Goal: Information Seeking & Learning: Learn about a topic

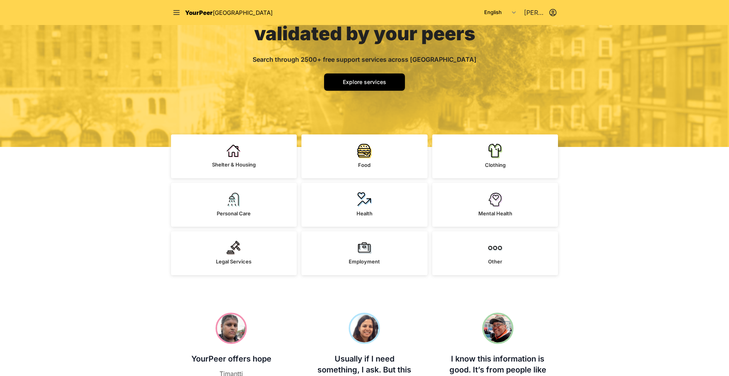
scroll to position [134, 0]
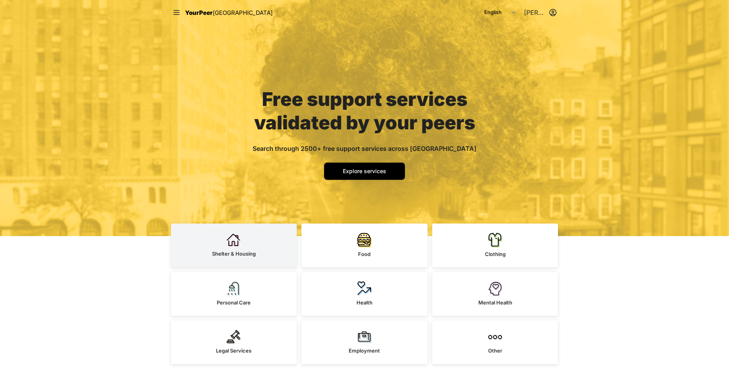
click at [241, 243] on img at bounding box center [234, 240] width 14 height 14
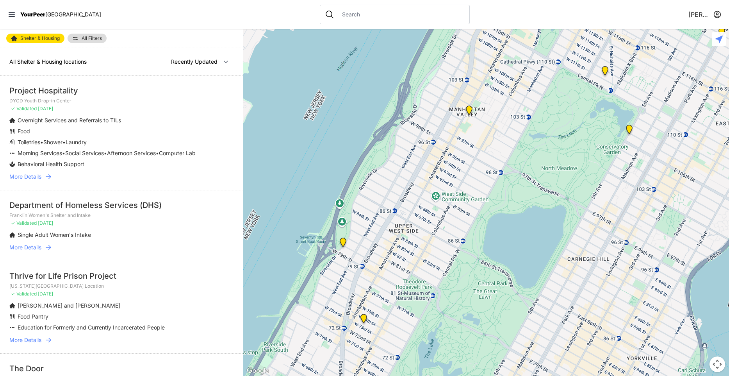
click at [100, 39] on span "All Filters" at bounding box center [92, 38] width 20 height 5
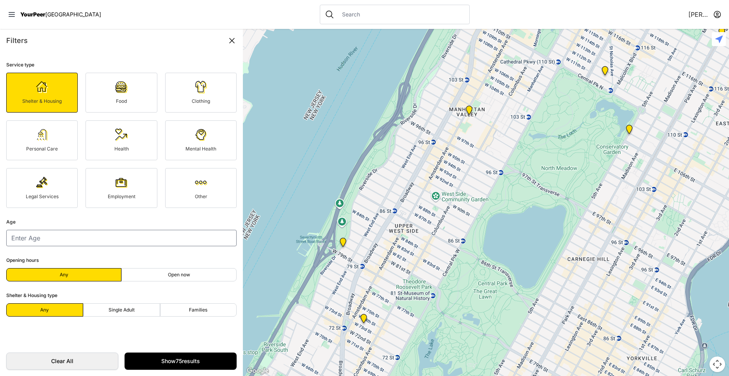
select select "nearby"
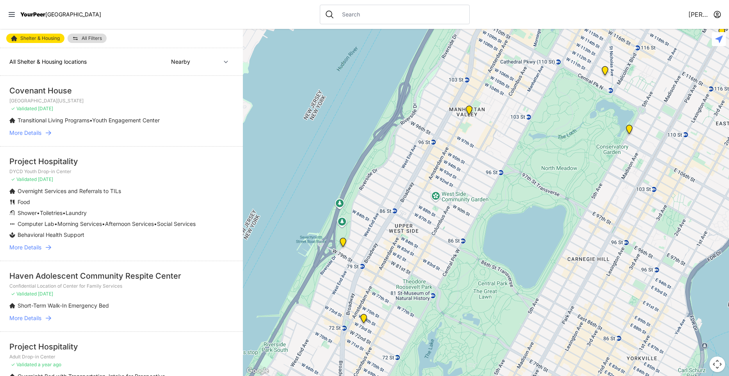
click at [90, 37] on span "All Filters" at bounding box center [92, 38] width 20 height 5
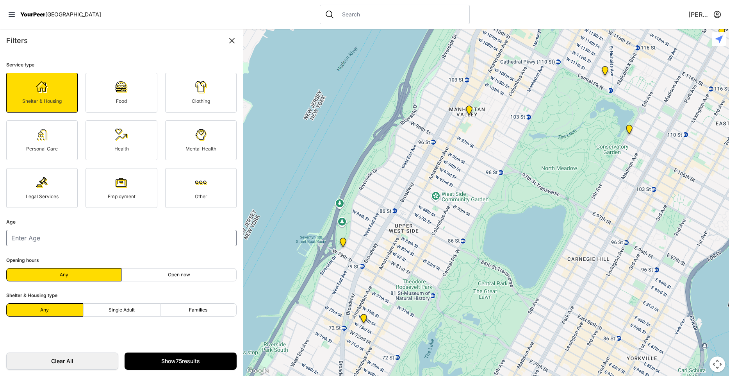
click at [123, 87] on img at bounding box center [121, 87] width 12 height 12
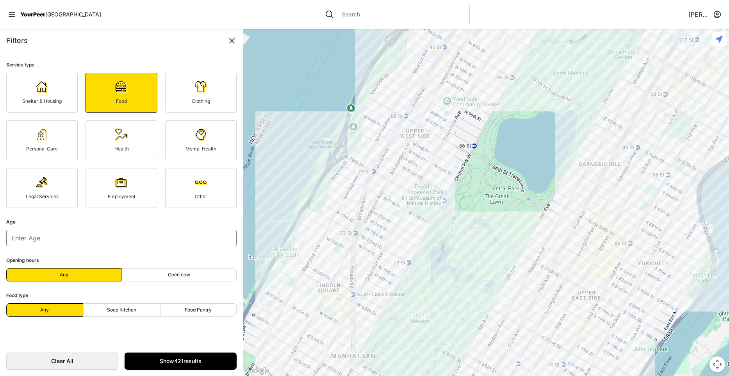
click at [172, 294] on form "Service type Shelter & Housing Food Clothing Personal Care Health Mental Health…" at bounding box center [121, 199] width 243 height 294
drag, startPoint x: 25, startPoint y: 258, endPoint x: 16, endPoint y: 257, distance: 9.0
click at [16, 257] on span "Opening hours" at bounding box center [22, 260] width 33 height 6
drag, startPoint x: 16, startPoint y: 257, endPoint x: 49, endPoint y: 257, distance: 33.2
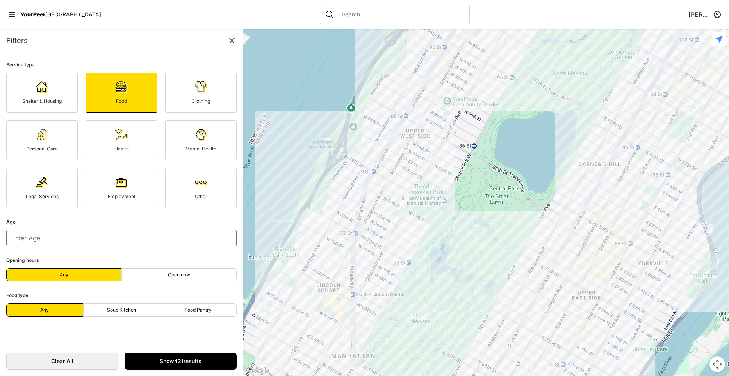
click at [49, 257] on form "Service type Shelter & Housing Food Clothing Personal Care Health Mental Health…" at bounding box center [121, 199] width 243 height 294
click at [187, 85] on link "Clothing" at bounding box center [200, 93] width 71 height 40
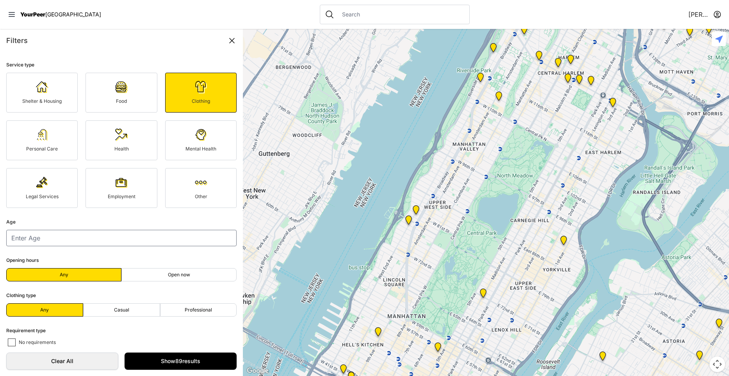
click at [44, 142] on link "Personal Care" at bounding box center [41, 140] width 71 height 40
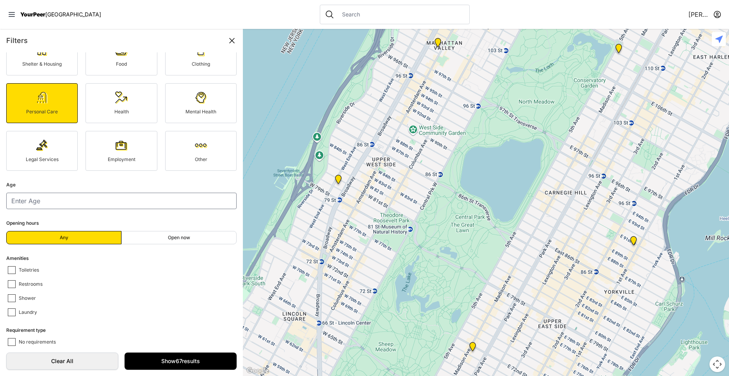
scroll to position [37, 0]
click at [231, 40] on icon at bounding box center [231, 40] width 9 height 9
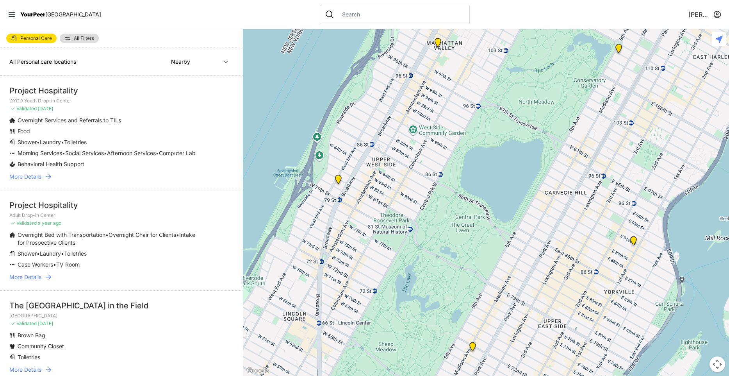
click at [155, 246] on p "Overnight Bed with Transportation • Overnight Chair for Clients • Intake for Pr…" at bounding box center [110, 239] width 185 height 16
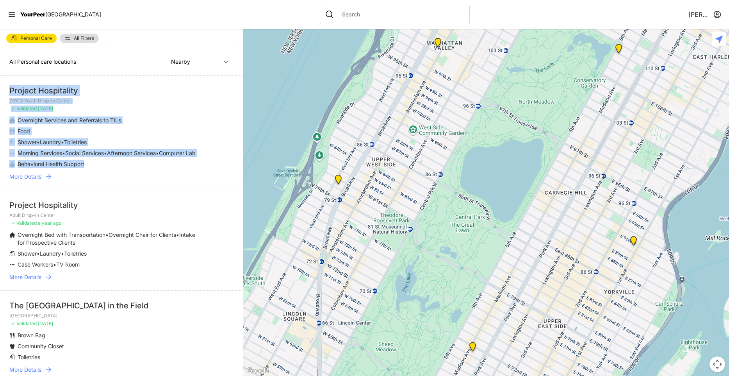
drag, startPoint x: 96, startPoint y: 174, endPoint x: 7, endPoint y: 89, distance: 123.5
click at [7, 89] on li "Project Hospitality DYCD Youth Drop-in Center ✓ Validated [DATE] Overnight Serv…" at bounding box center [121, 133] width 243 height 114
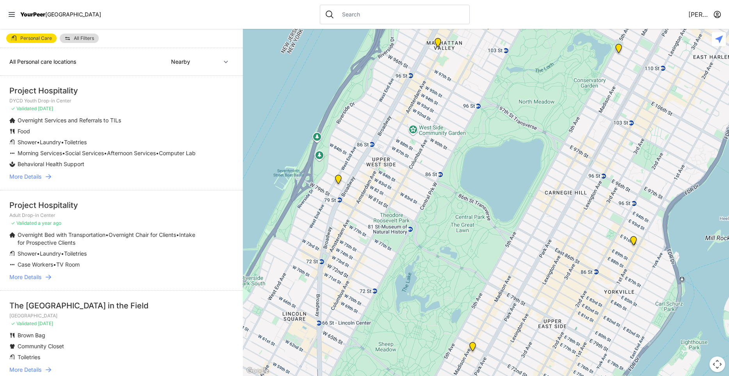
click at [100, 257] on li "Shower • Laundry • Toiletries" at bounding box center [105, 254] width 193 height 8
drag, startPoint x: 95, startPoint y: 268, endPoint x: 47, endPoint y: 244, distance: 53.8
click at [47, 244] on ul "Overnight Bed with Transportation • Overnight Chair for Clients • Intake for Pr…" at bounding box center [121, 249] width 224 height 37
click at [47, 238] on span "Overnight Bed with Transportation" at bounding box center [62, 234] width 88 height 7
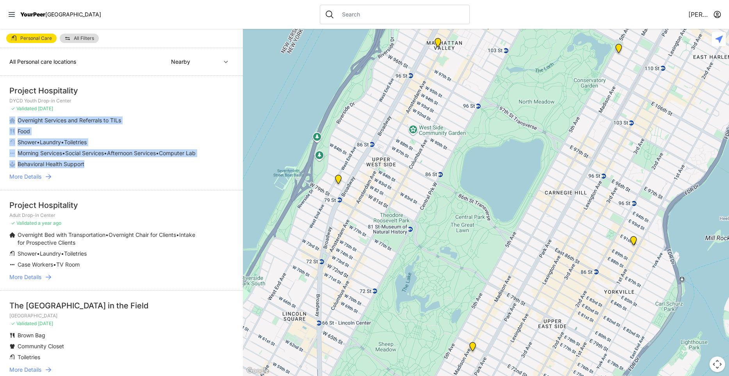
drag, startPoint x: 86, startPoint y: 173, endPoint x: 15, endPoint y: 120, distance: 89.1
click at [15, 120] on ul "Overnight Services and Referrals to TILs Food Shower • Laundry • Toiletries Mor…" at bounding box center [121, 142] width 224 height 52
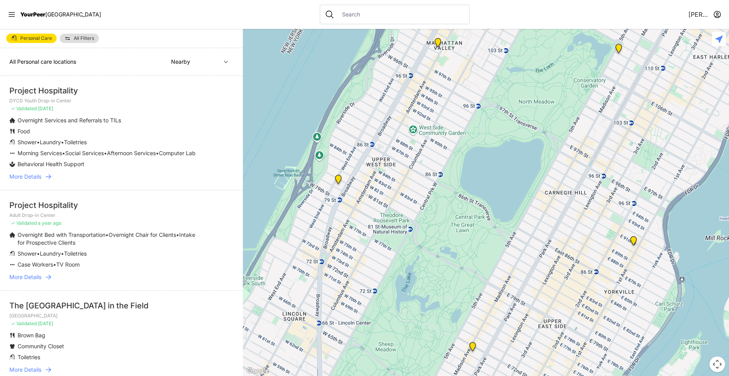
click at [16, 120] on li "Overnight Services and Referrals to TILs" at bounding box center [105, 120] width 193 height 8
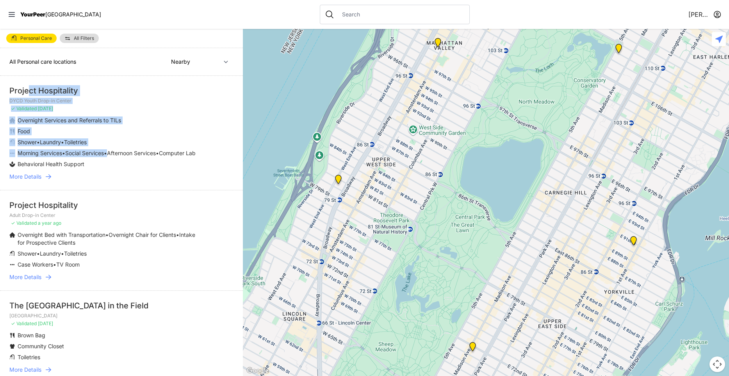
drag, startPoint x: 30, startPoint y: 92, endPoint x: 112, endPoint y: 149, distance: 99.6
click at [112, 149] on li "Project Hospitality DYCD Youth Drop-in Center ✓ Validated [DATE] Overnight Serv…" at bounding box center [121, 133] width 243 height 114
click at [112, 149] on p "Morning Services • Social Services • Afternoon Services • Computer Lab" at bounding box center [107, 153] width 178 height 8
drag, startPoint x: 45, startPoint y: 121, endPoint x: 107, endPoint y: 154, distance: 69.7
click at [107, 154] on ul "Overnight Services and Referrals to TILs Food Shower • Laundry • Toiletries Mor…" at bounding box center [121, 142] width 224 height 52
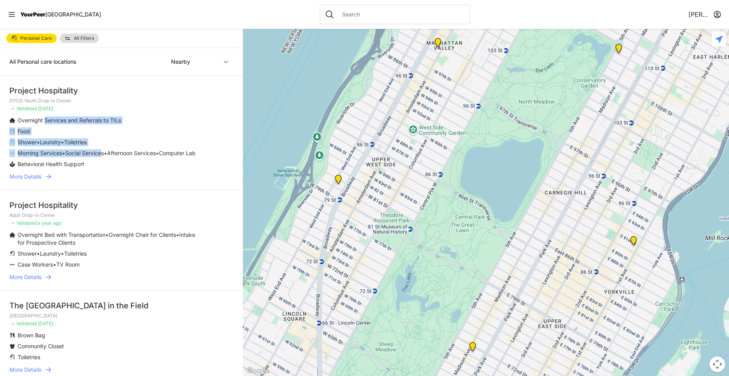
click at [104, 154] on span "Social Services" at bounding box center [84, 153] width 39 height 7
drag, startPoint x: 103, startPoint y: 154, endPoint x: 37, endPoint y: 130, distance: 70.2
click at [37, 130] on ul "Overnight Services and Referrals to TILs Food Shower • Laundry • Toiletries Mor…" at bounding box center [121, 142] width 224 height 52
click at [37, 130] on li "Food" at bounding box center [105, 131] width 193 height 8
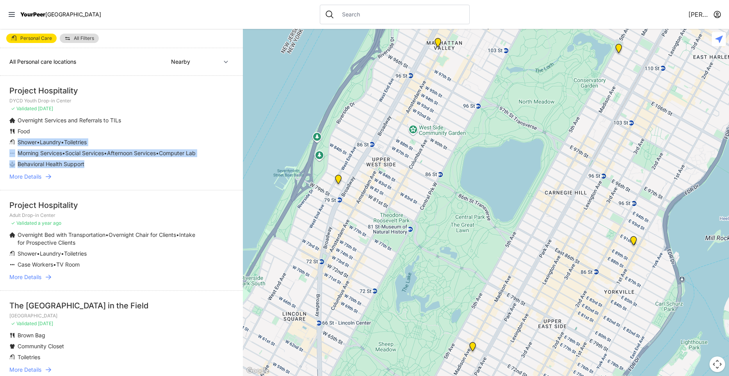
drag, startPoint x: 86, startPoint y: 171, endPoint x: 31, endPoint y: 137, distance: 64.5
click at [31, 137] on ul "Overnight Services and Referrals to TILs Food Shower • Laundry • Toiletries Mor…" at bounding box center [121, 142] width 224 height 52
